Goal: Find specific page/section: Find specific page/section

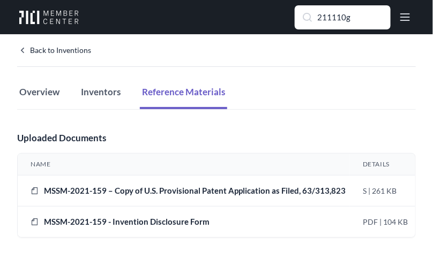
drag, startPoint x: 355, startPoint y: 13, endPoint x: 243, endPoint y: 56, distance: 120.3
click at [243, 56] on div "Members 58 Projects Resources 1 Research 15 Inventions Search 211110g Go to Adm…" at bounding box center [216, 133] width 433 height 267
type input "20-152"
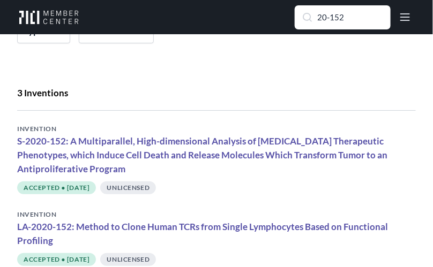
scroll to position [146, 0]
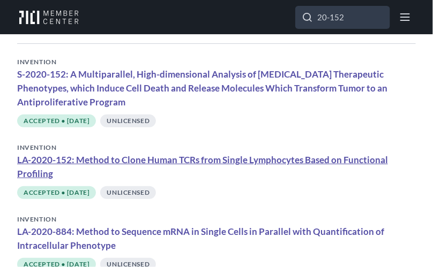
click at [176, 163] on link "LA-2020-152: Method to Clone Human TCRs from Single Lymphocytes Based on Functi…" at bounding box center [202, 166] width 370 height 25
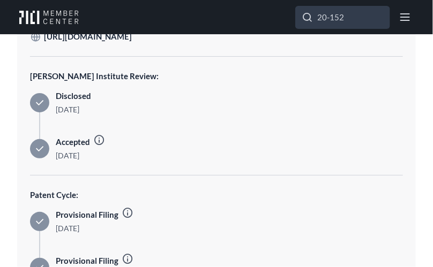
scroll to position [924, 0]
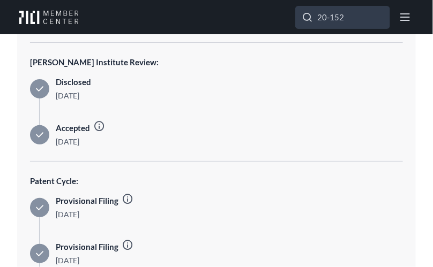
click at [103, 120] on icon at bounding box center [99, 126] width 12 height 12
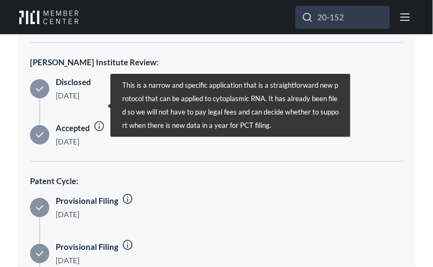
click at [103, 120] on icon at bounding box center [99, 126] width 12 height 12
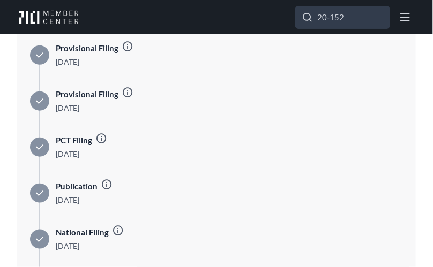
scroll to position [1145, 0]
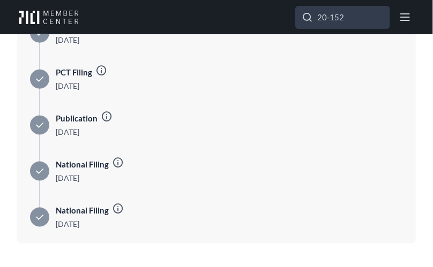
click at [117, 156] on icon at bounding box center [118, 162] width 12 height 12
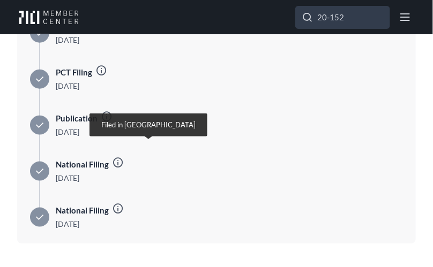
click at [117, 156] on icon at bounding box center [118, 162] width 12 height 12
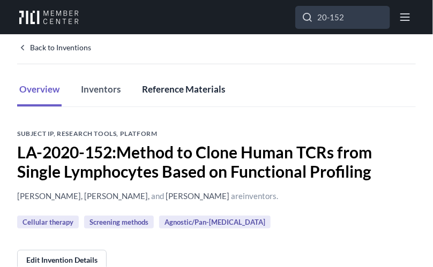
scroll to position [0, 0]
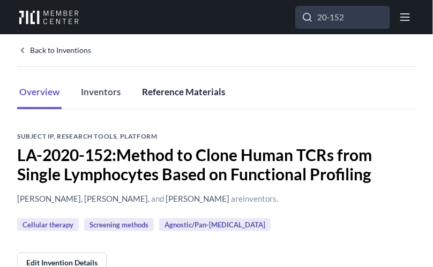
click at [179, 87] on button "Reference Materials" at bounding box center [183, 93] width 87 height 33
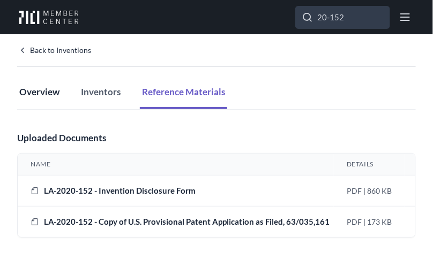
click at [49, 95] on button "Overview" at bounding box center [39, 93] width 44 height 33
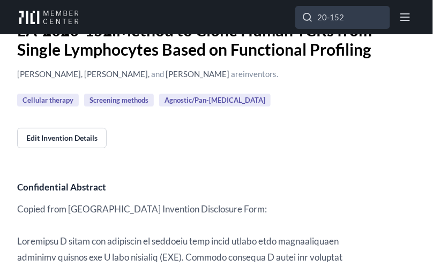
scroll to position [146, 0]
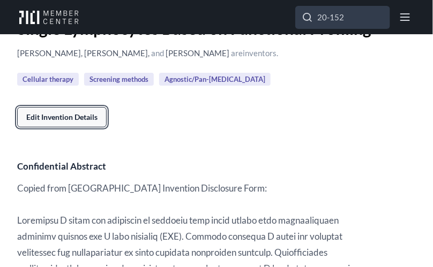
click at [74, 112] on link "Edit Invention Details" at bounding box center [61, 117] width 89 height 20
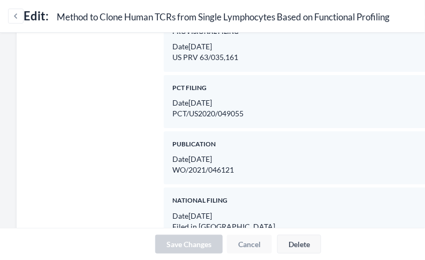
scroll to position [2336, 0]
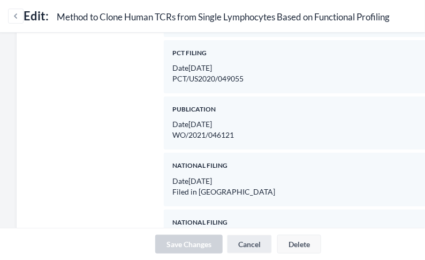
click at [242, 247] on link "Cancel" at bounding box center [249, 243] width 45 height 19
